Goal: Transaction & Acquisition: Obtain resource

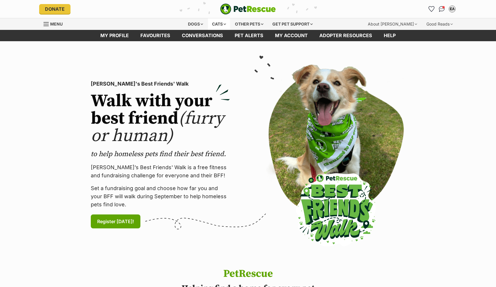
click at [223, 23] on div "Cats" at bounding box center [219, 24] width 22 height 12
